Goal: Book appointment/travel/reservation

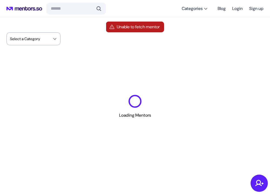
click at [54, 43] on div "Select a Category" at bounding box center [33, 38] width 54 height 13
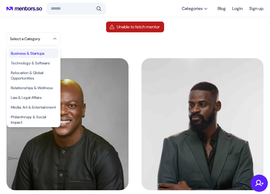
click at [38, 53] on li "Business & Startups" at bounding box center [34, 54] width 50 height 10
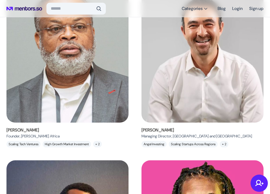
scroll to position [238, 0]
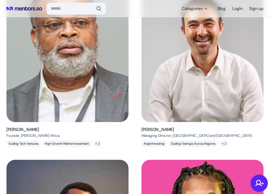
click at [66, 107] on img at bounding box center [67, 56] width 137 height 149
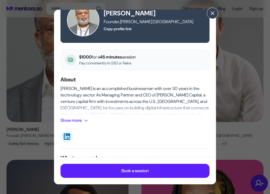
scroll to position [21, 0]
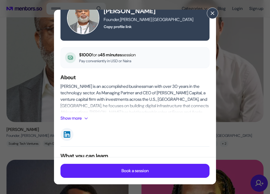
click at [87, 117] on span at bounding box center [86, 118] width 4 height 4
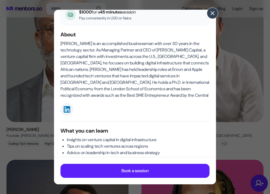
scroll to position [64, 0]
click at [214, 15] on span at bounding box center [212, 13] width 6 height 6
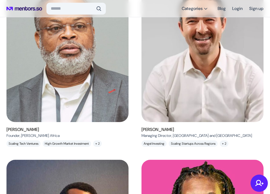
click at [187, 94] on img at bounding box center [202, 56] width 137 height 149
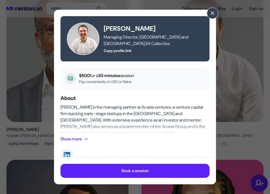
click at [87, 140] on span at bounding box center [86, 139] width 4 height 4
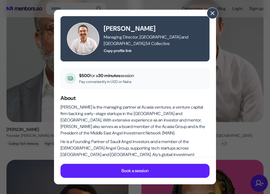
click at [211, 15] on span at bounding box center [212, 13] width 6 height 6
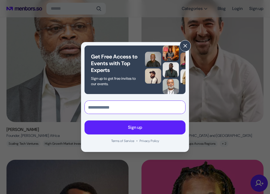
click at [112, 111] on input "text" at bounding box center [135, 107] width 100 height 13
type input "*******"
type input "**********"
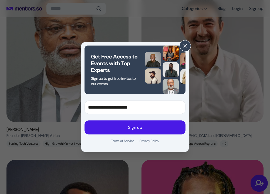
click at [129, 127] on p "Sign up" at bounding box center [135, 127] width 14 height 6
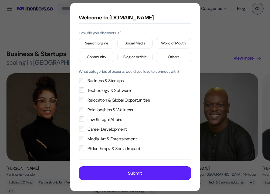
click at [123, 44] on label "Social Media" at bounding box center [134, 43] width 35 height 11
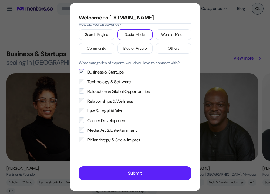
scroll to position [9, 0]
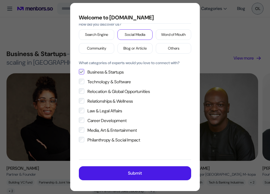
click at [134, 175] on p "Submit" at bounding box center [135, 173] width 14 height 6
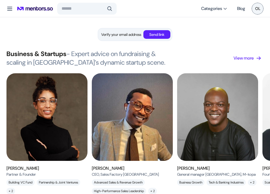
click at [126, 35] on p "Verify your email address" at bounding box center [121, 35] width 40 height 6
click at [116, 35] on p "Verify your email address" at bounding box center [121, 35] width 40 height 6
click at [155, 36] on p "Send link" at bounding box center [156, 35] width 15 height 6
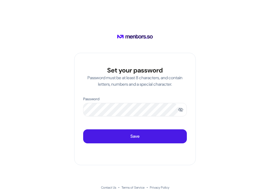
click at [134, 139] on p "Save" at bounding box center [134, 136] width 9 height 6
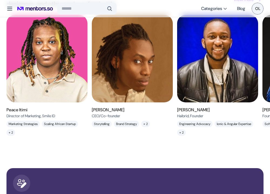
scroll to position [208, 0]
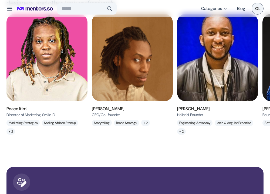
click at [201, 85] on img at bounding box center [217, 57] width 91 height 99
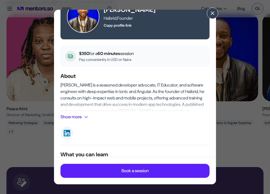
scroll to position [23, 0]
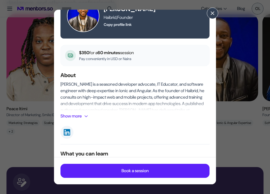
click at [82, 117] on p "Show more" at bounding box center [70, 116] width 21 height 6
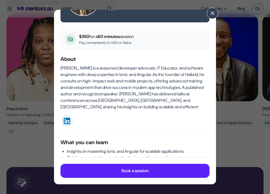
scroll to position [68, 0]
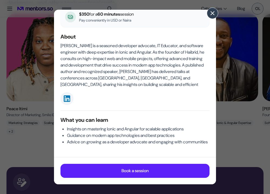
click at [213, 13] on span at bounding box center [212, 13] width 6 height 6
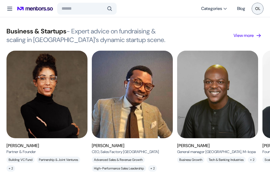
scroll to position [1, 0]
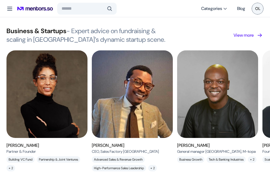
click at [236, 36] on p "View more" at bounding box center [243, 35] width 20 height 6
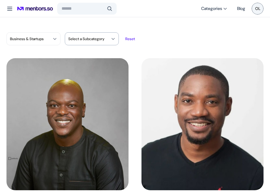
click at [116, 40] on div "Select a Subcategory" at bounding box center [92, 38] width 54 height 13
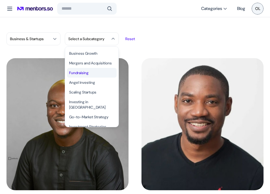
click at [96, 71] on li "Fundraising" at bounding box center [92, 73] width 50 height 10
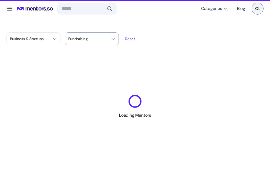
click at [112, 41] on span at bounding box center [113, 39] width 4 height 4
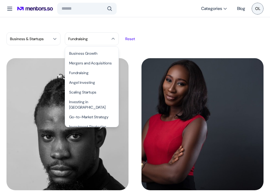
click at [156, 43] on div "Business & Startups Fundraising Business Growth Mergers and Acquisitions Fundra…" at bounding box center [134, 38] width 257 height 13
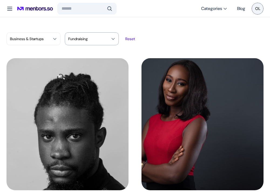
click at [115, 38] on span at bounding box center [113, 39] width 4 height 4
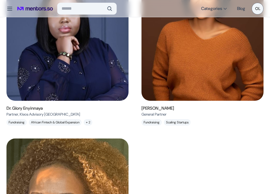
scroll to position [245, 0]
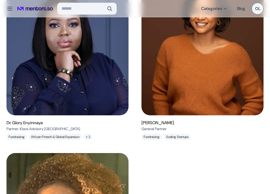
click at [66, 96] on img at bounding box center [67, 49] width 137 height 149
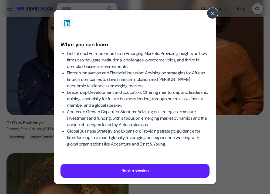
scroll to position [134, 0]
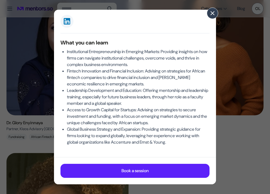
click at [212, 15] on span at bounding box center [212, 13] width 6 height 6
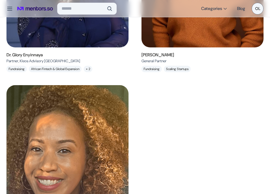
scroll to position [314, 0]
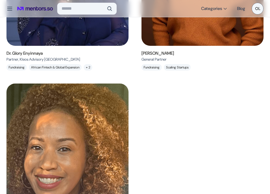
click at [84, 138] on img at bounding box center [67, 150] width 137 height 149
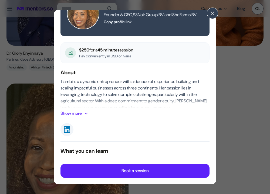
scroll to position [26, 0]
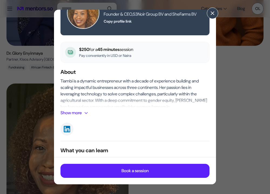
click at [84, 113] on button "Show more" at bounding box center [75, 113] width 30 height 6
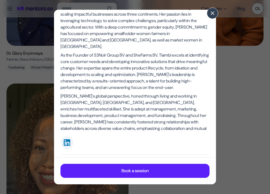
scroll to position [176, 0]
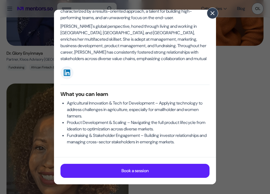
click at [214, 13] on span at bounding box center [212, 13] width 6 height 6
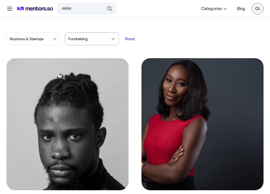
click at [111, 42] on div "Fundraising" at bounding box center [92, 38] width 54 height 13
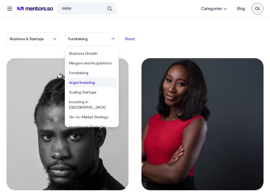
click at [91, 84] on li "Angel Investing" at bounding box center [92, 83] width 50 height 10
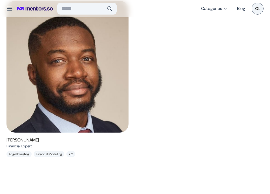
scroll to position [228, 0]
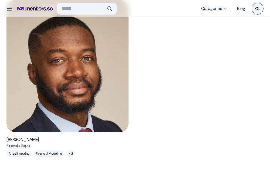
click at [92, 115] on img at bounding box center [67, 66] width 137 height 149
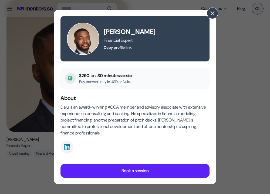
click at [213, 12] on span at bounding box center [212, 13] width 6 height 6
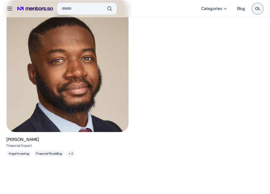
click at [99, 100] on img at bounding box center [67, 66] width 137 height 149
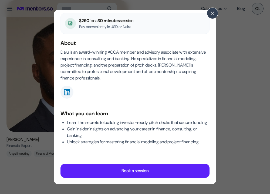
scroll to position [68, 0]
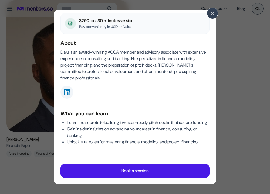
click at [142, 169] on p "Book a session" at bounding box center [134, 171] width 27 height 6
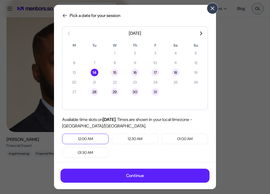
click at [113, 83] on div "22" at bounding box center [115, 82] width 8 height 8
click at [212, 11] on span at bounding box center [212, 8] width 6 height 6
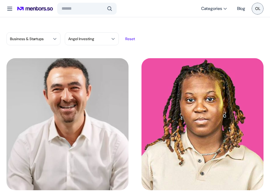
scroll to position [0, 0]
click at [76, 121] on img at bounding box center [67, 124] width 137 height 149
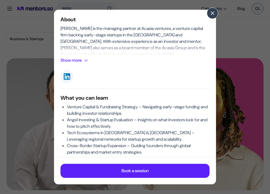
scroll to position [89, 0]
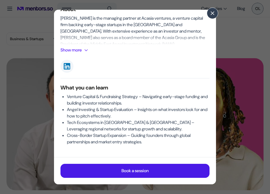
click at [119, 171] on button "Book a session" at bounding box center [134, 171] width 149 height 14
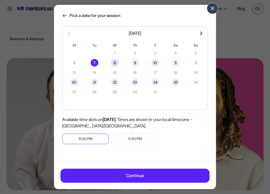
click at [116, 62] on div "8" at bounding box center [115, 63] width 8 height 8
click at [214, 8] on span at bounding box center [212, 8] width 6 height 6
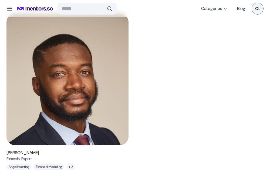
scroll to position [219, 0]
